Goal: Information Seeking & Learning: Check status

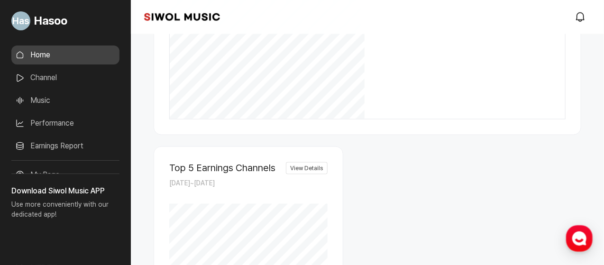
scroll to position [632, 0]
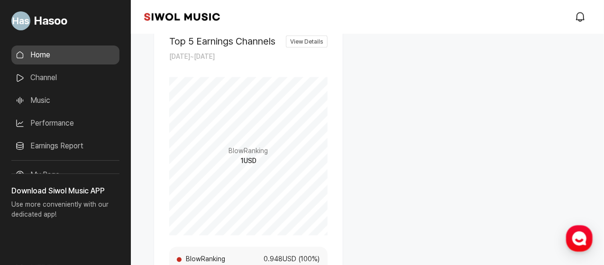
drag, startPoint x: 373, startPoint y: 183, endPoint x: 399, endPoint y: 191, distance: 27.3
click at [414, 237] on div "Estimated Earnings by Period [DATE] ~ [DATE] ( views ) ( USD ) [DATE] N/A N/A N…" at bounding box center [368, 120] width 428 height 776
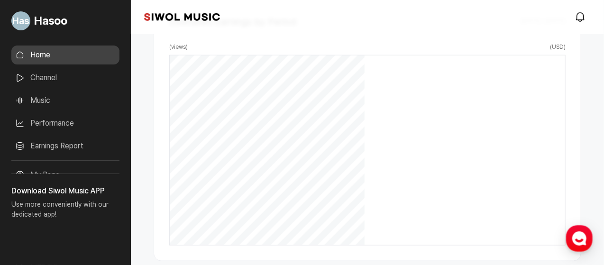
scroll to position [126, 0]
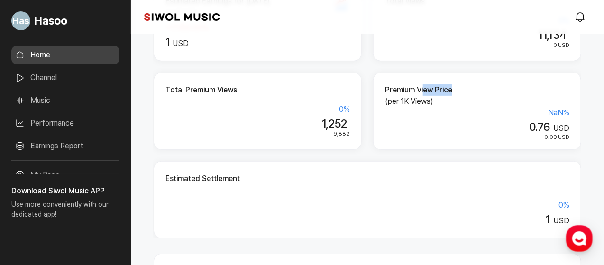
drag, startPoint x: 423, startPoint y: 87, endPoint x: 476, endPoint y: 94, distance: 53.5
click at [466, 91] on h2 "Premium View Price" at bounding box center [477, 89] width 185 height 11
click at [435, 113] on div "NaN %" at bounding box center [477, 112] width 185 height 11
click at [70, 81] on link "Channel" at bounding box center [65, 77] width 108 height 19
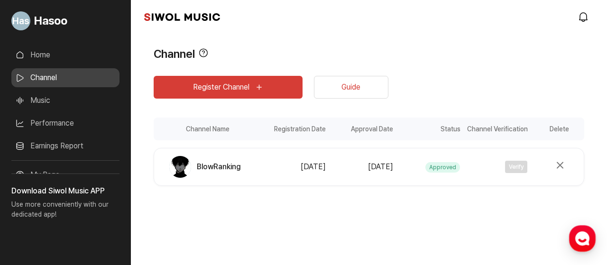
click at [76, 50] on link "Home" at bounding box center [65, 55] width 108 height 19
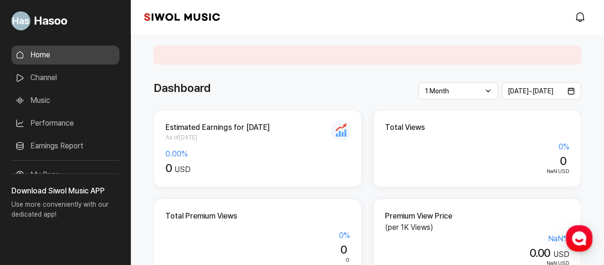
click at [71, 104] on link "Music" at bounding box center [65, 100] width 108 height 19
click at [51, 121] on link "Performance" at bounding box center [65, 123] width 108 height 19
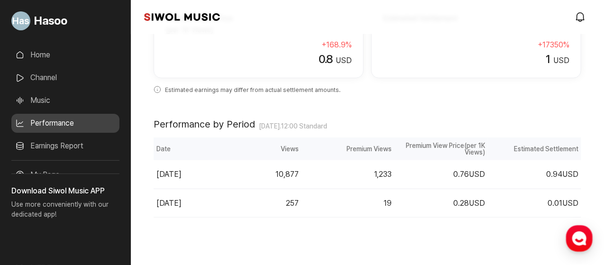
click at [61, 139] on link "Earnings Report" at bounding box center [65, 146] width 108 height 19
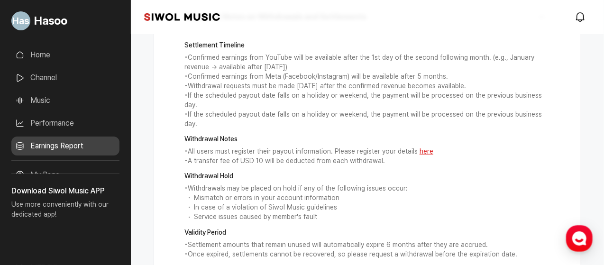
scroll to position [126, 0]
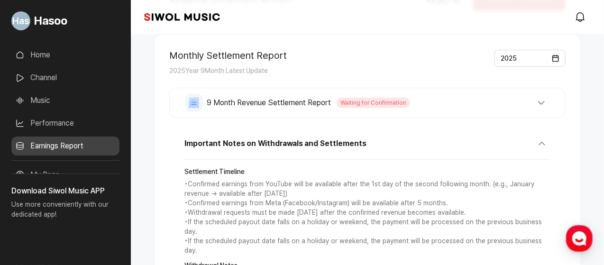
click at [530, 109] on button "9 Month Revenue Settlement Report Waiting for Confirmation" at bounding box center [367, 103] width 365 height 18
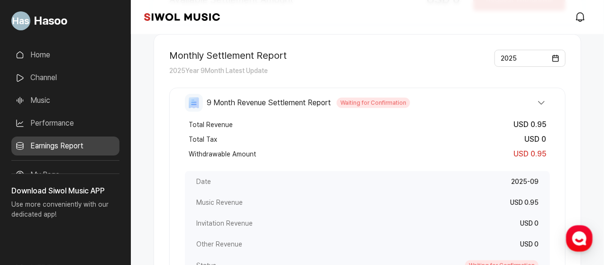
click at [246, 105] on span "9 Month Revenue Settlement Report" at bounding box center [269, 102] width 124 height 11
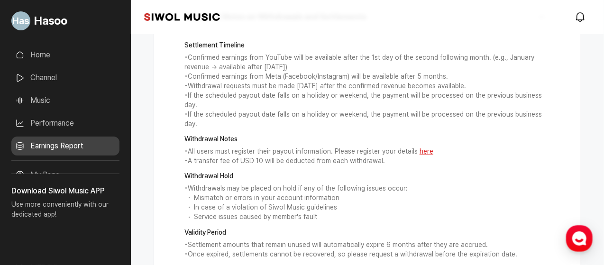
scroll to position [304, 0]
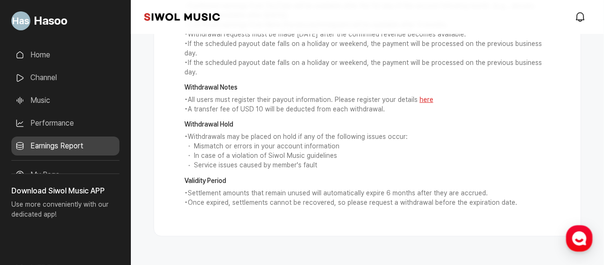
click at [68, 121] on link "Performance" at bounding box center [65, 123] width 108 height 19
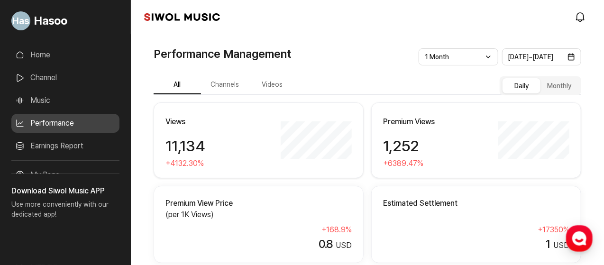
scroll to position [126, 0]
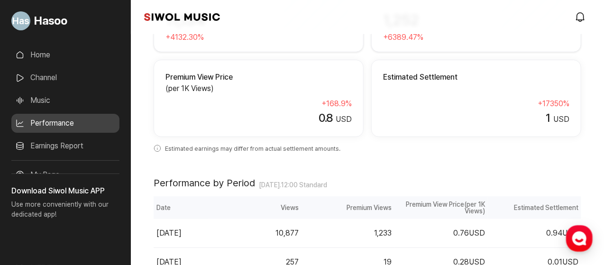
click at [527, 112] on div "1 USD" at bounding box center [476, 118] width 186 height 14
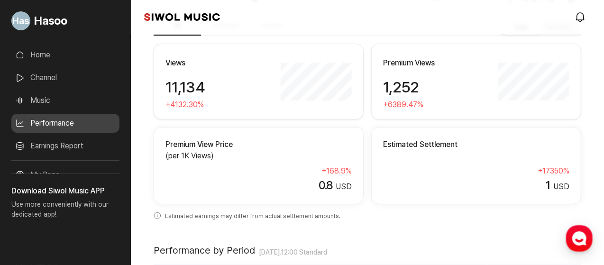
scroll to position [0, 0]
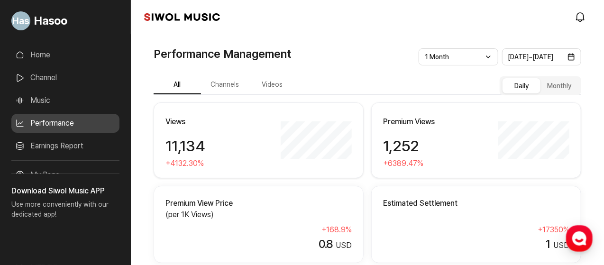
click at [224, 88] on button "Channels" at bounding box center [224, 85] width 47 height 18
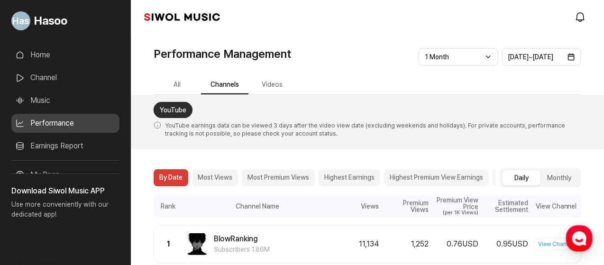
click at [270, 87] on button "Videos" at bounding box center [272, 85] width 47 height 18
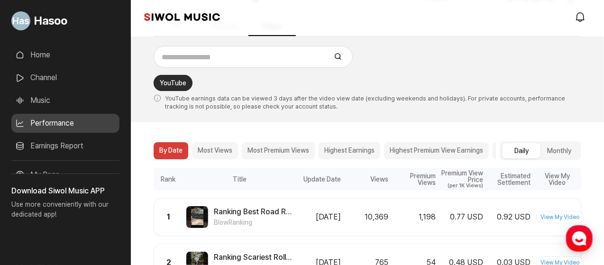
scroll to position [130, 0]
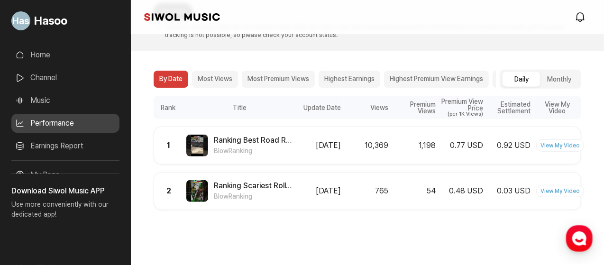
click at [294, 72] on button "Most Premium Views" at bounding box center [278, 79] width 73 height 17
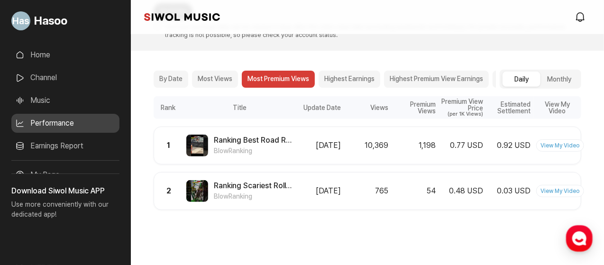
click at [83, 58] on link "Home" at bounding box center [65, 55] width 108 height 19
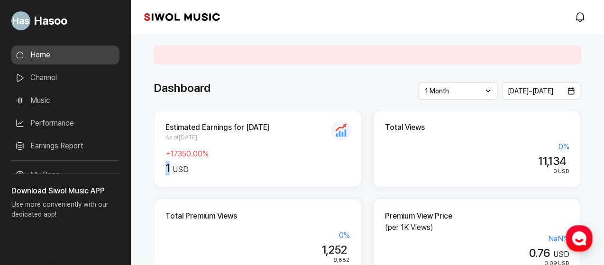
drag, startPoint x: 169, startPoint y: 172, endPoint x: 154, endPoint y: 170, distance: 15.2
click at [154, 170] on div "Estimated Earnings for [DATE] As of [DATE] + 17350.00 % 1 USD" at bounding box center [258, 148] width 208 height 77
click at [258, 174] on div "1 USD" at bounding box center [258, 169] width 185 height 14
drag, startPoint x: 174, startPoint y: 164, endPoint x: 163, endPoint y: 169, distance: 11.7
click at [165, 169] on div "Estimated Earnings for Today As of 2025.09.10 + 17350.00 % 1 USD" at bounding box center [258, 148] width 208 height 77
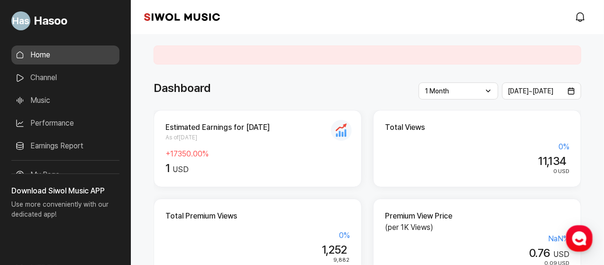
click at [356, 185] on div "Estimated Earnings for Today As of 2025.09.10 + 17350.00 % 1 USD" at bounding box center [258, 148] width 208 height 77
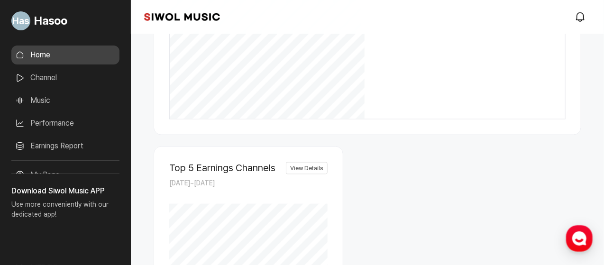
scroll to position [632, 0]
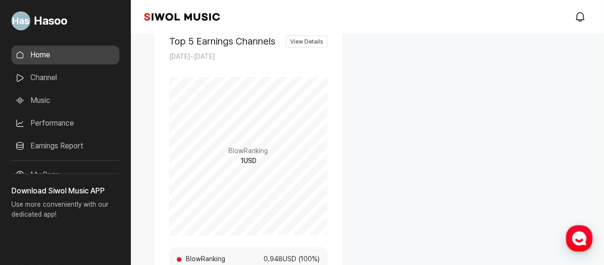
drag, startPoint x: 363, startPoint y: 138, endPoint x: 406, endPoint y: 137, distance: 42.7
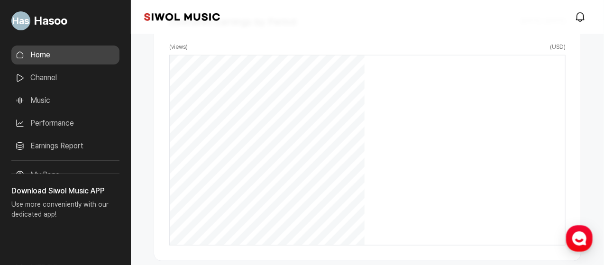
scroll to position [0, 0]
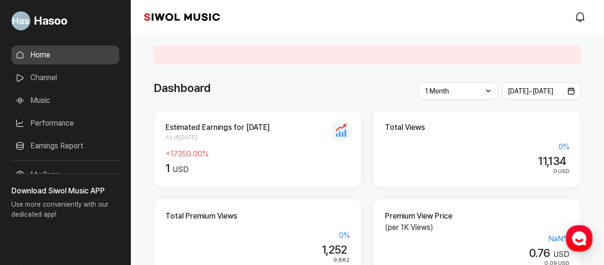
drag, startPoint x: 161, startPoint y: 168, endPoint x: 149, endPoint y: 166, distance: 11.7
click at [281, 176] on div "Estimated Earnings for Today As of 2025.09.10 + 17350.00 % 1 USD" at bounding box center [258, 148] width 208 height 77
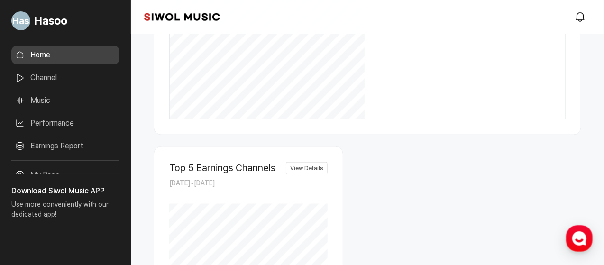
scroll to position [632, 0]
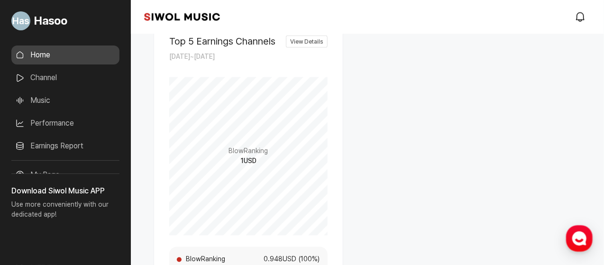
drag, startPoint x: 361, startPoint y: 142, endPoint x: 396, endPoint y: 140, distance: 34.7
drag, startPoint x: 358, startPoint y: 141, endPoint x: 387, endPoint y: 140, distance: 28.9
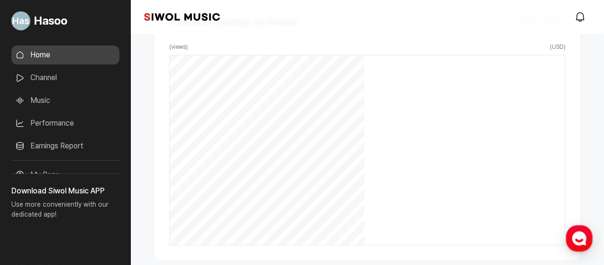
scroll to position [0, 0]
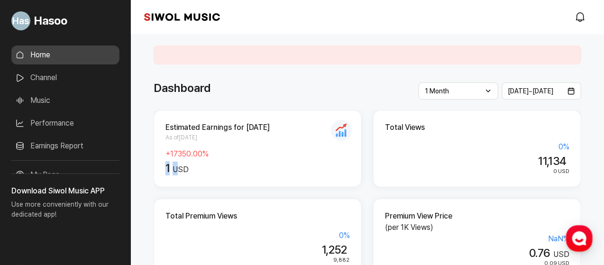
drag, startPoint x: 160, startPoint y: 168, endPoint x: 182, endPoint y: 168, distance: 22.3
click at [182, 168] on div "Estimated Earnings for Today As of 2025.09.10 + 17350.00 % 1 USD" at bounding box center [258, 148] width 208 height 77
click at [287, 191] on div "Estimated Earnings for Today As of 2025.09.10 + 17350.00 % 1 USD Total Views 0 …" at bounding box center [368, 237] width 428 height 255
drag, startPoint x: 520, startPoint y: 152, endPoint x: 584, endPoint y: 163, distance: 65.4
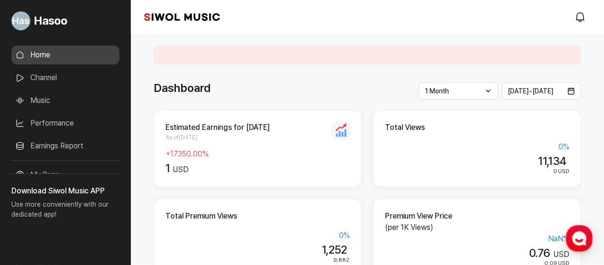
click at [474, 178] on div "Total Views 0 % 11,134 0 USD" at bounding box center [477, 148] width 208 height 77
